Goal: Find specific page/section: Find specific page/section

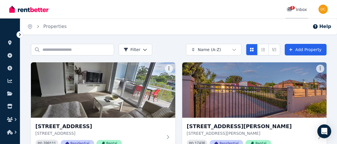
click at [289, 9] on icon at bounding box center [289, 9] width 5 height 4
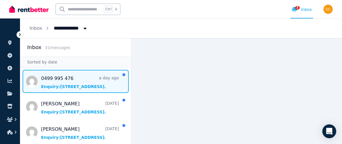
click at [74, 84] on span "Message list" at bounding box center [75, 81] width 111 height 23
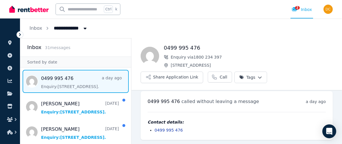
click at [25, 14] on div at bounding box center [28, 9] width 39 height 19
click at [25, 12] on img at bounding box center [28, 9] width 39 height 9
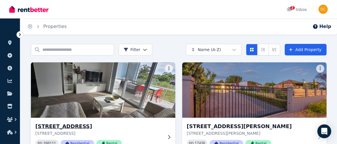
scroll to position [29, 0]
